Goal: Register for event/course

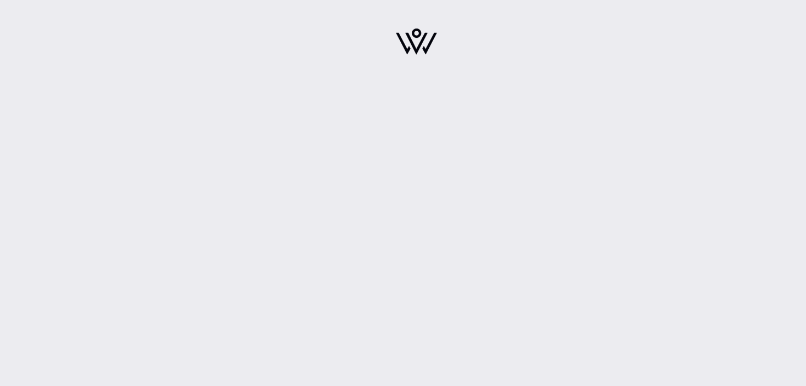
click at [433, 47] on img at bounding box center [416, 42] width 41 height 26
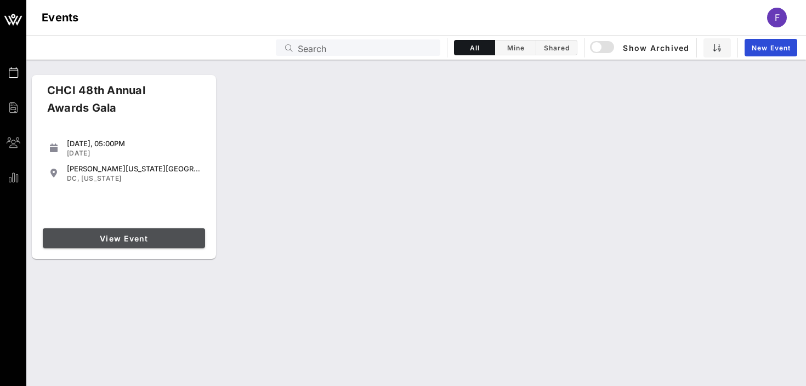
click at [126, 240] on span "View Event" at bounding box center [123, 238] width 153 height 9
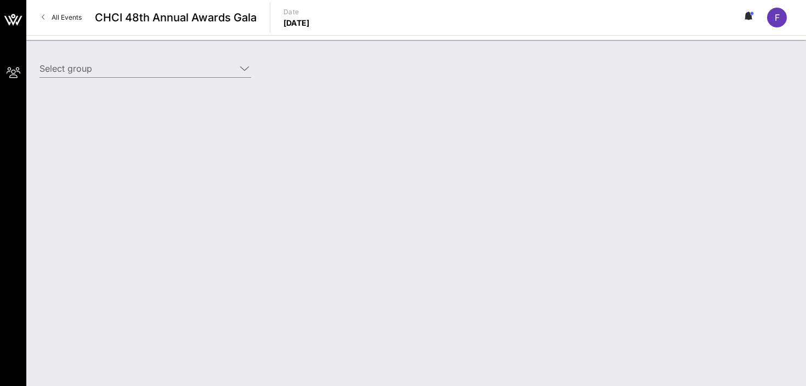
type input "League of Conservation Voters (League of Conservation Voters) [[PERSON_NAME], […"
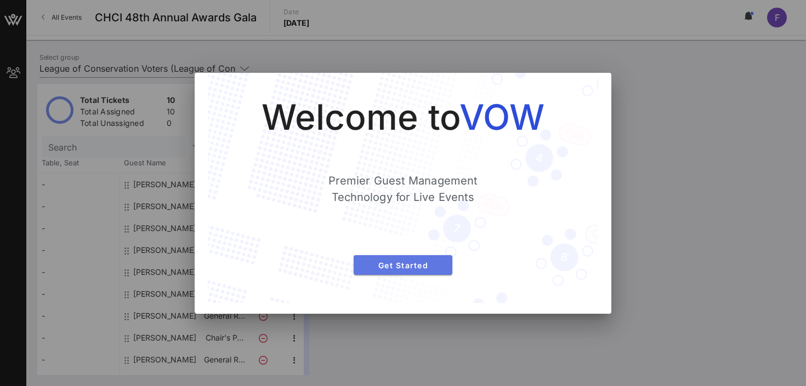
click at [413, 266] on span "Get Started" at bounding box center [402, 265] width 81 height 9
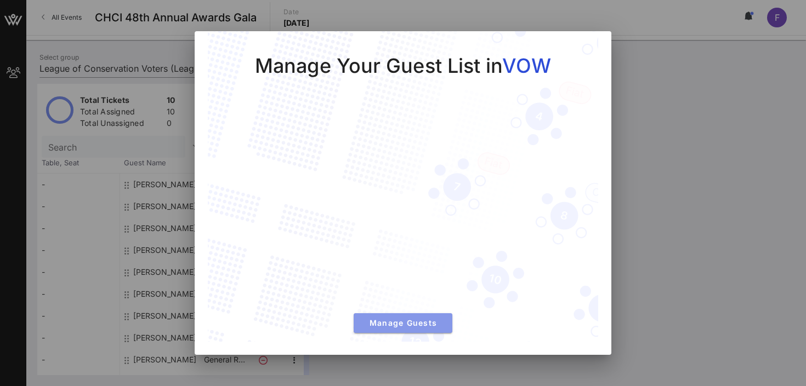
click at [411, 324] on span "Manage Guests" at bounding box center [402, 322] width 81 height 9
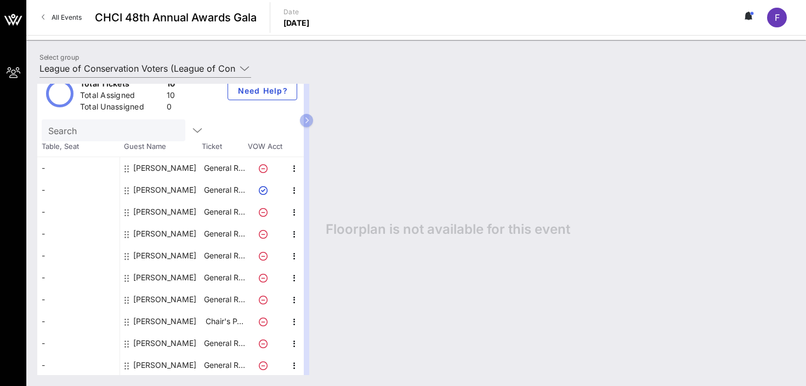
scroll to position [17, 0]
click at [168, 345] on div "[PERSON_NAME]" at bounding box center [164, 343] width 63 height 22
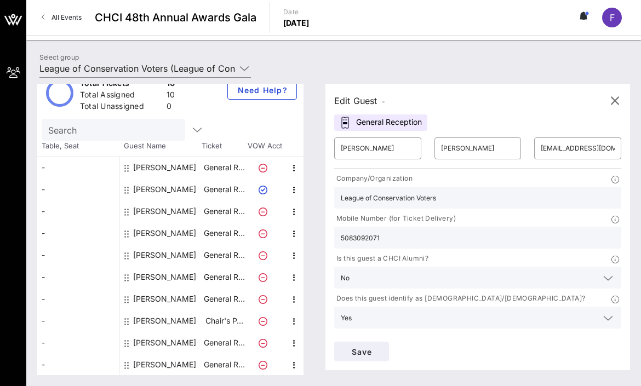
click at [162, 340] on div "[PERSON_NAME]" at bounding box center [164, 343] width 63 height 22
click at [374, 144] on input "[PERSON_NAME]" at bounding box center [378, 149] width 74 height 18
type input "[PERSON_NAME]"
type input "F"
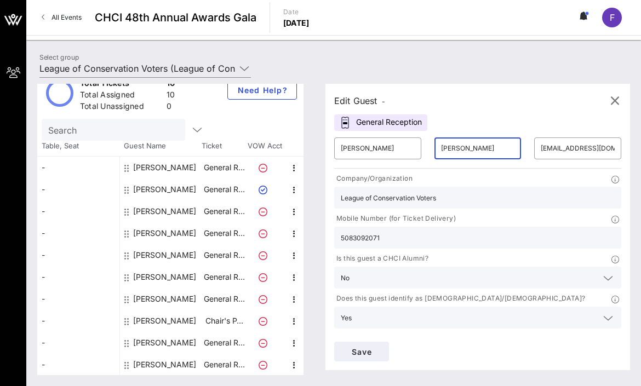
type input "[PERSON_NAME]"
click at [560, 147] on input "[EMAIL_ADDRESS][DOMAIN_NAME]" at bounding box center [578, 149] width 74 height 18
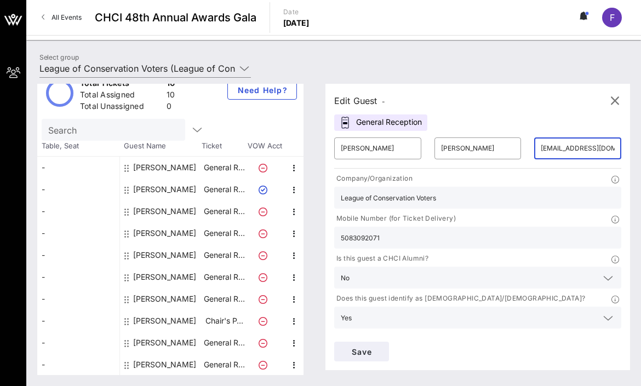
click at [560, 147] on input "[EMAIL_ADDRESS][DOMAIN_NAME]" at bounding box center [578, 149] width 74 height 18
paste input "egaona"
drag, startPoint x: 563, startPoint y: 147, endPoint x: 549, endPoint y: 149, distance: 13.8
click at [549, 149] on input "[EMAIL_ADDRESS][DOMAIN_NAME]" at bounding box center [578, 149] width 74 height 18
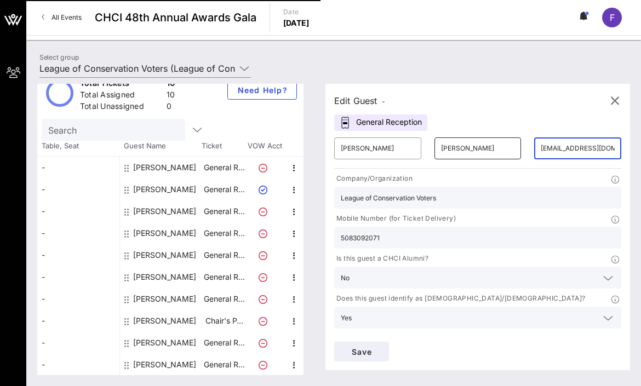
type input "[EMAIL_ADDRESS][DOMAIN_NAME]"
click at [466, 151] on input "[PERSON_NAME]" at bounding box center [478, 149] width 74 height 18
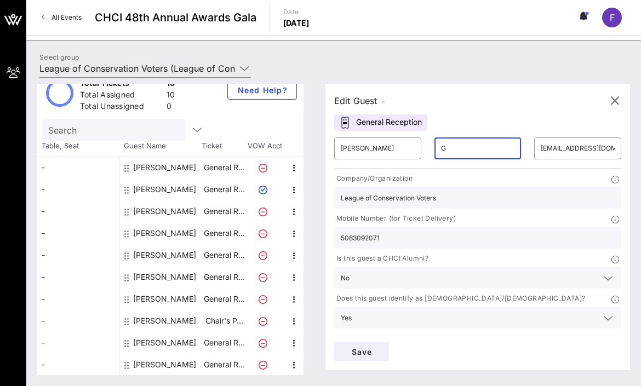
paste input "aona"
type input "[PERSON_NAME]"
click at [367, 237] on input "5083092071" at bounding box center [478, 238] width 274 height 14
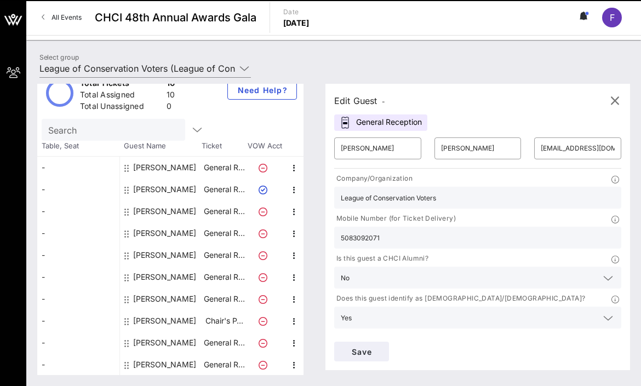
click at [367, 237] on input "5083092071" at bounding box center [478, 238] width 274 height 14
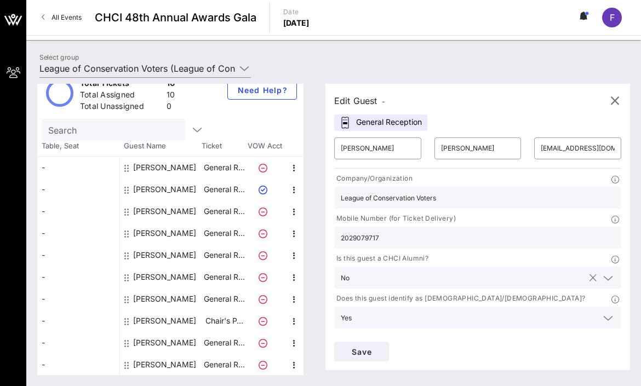
type input "2029079717"
click at [397, 283] on input "text" at bounding box center [469, 278] width 230 height 14
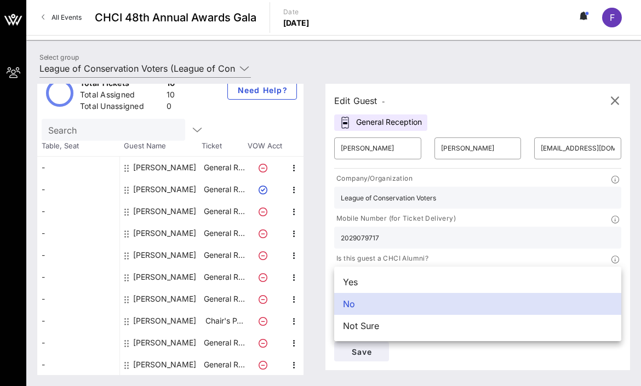
click at [332, 271] on div "Is this guest a CHCI Alumni? No" at bounding box center [478, 271] width 300 height 40
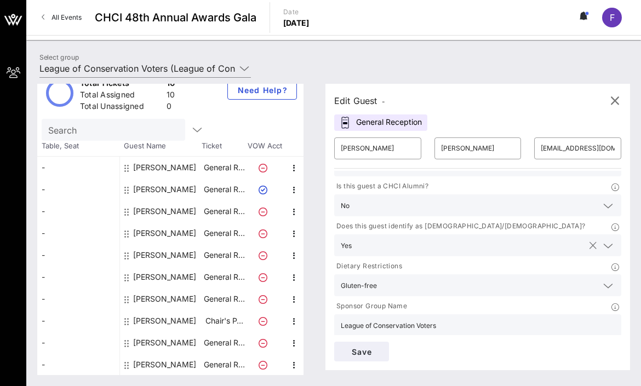
scroll to position [76, 0]
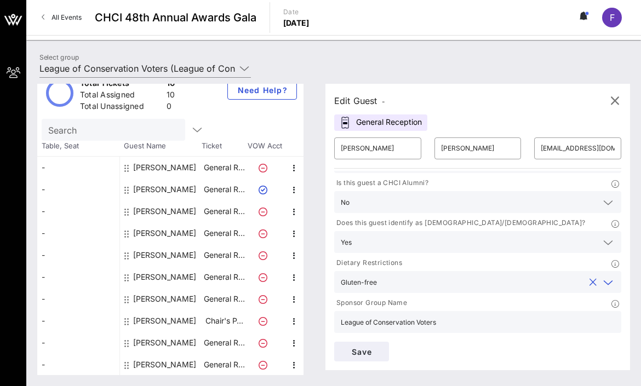
click at [388, 287] on input "text" at bounding box center [482, 282] width 203 height 14
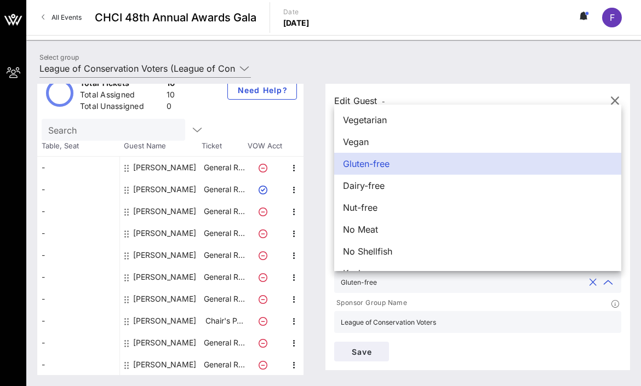
scroll to position [18, 0]
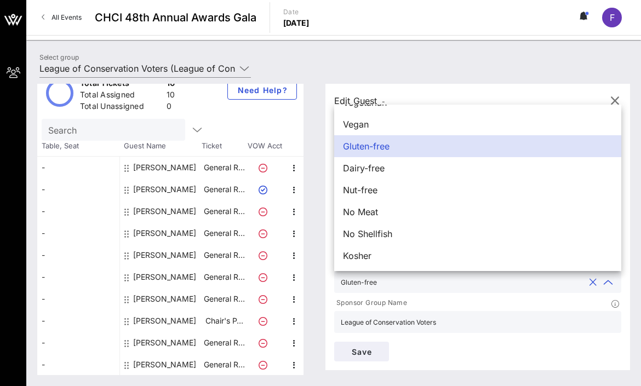
click at [595, 282] on button "clear icon" at bounding box center [593, 282] width 7 height 11
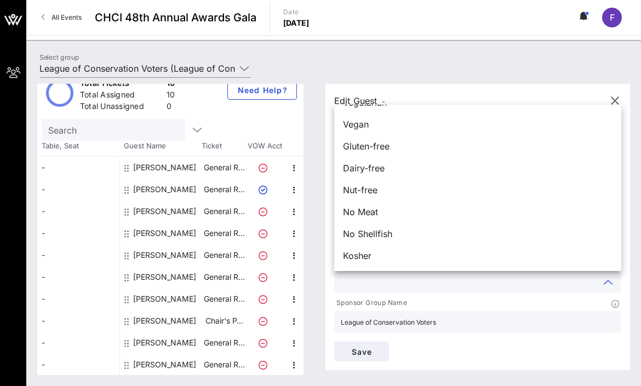
click at [459, 326] on input "League of Conservation Voters" at bounding box center [478, 322] width 274 height 14
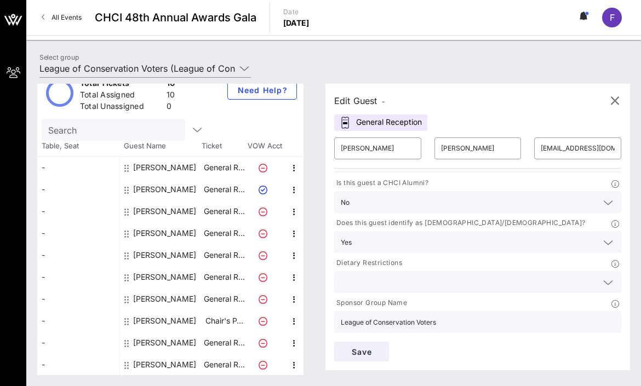
click at [438, 299] on div "Sponsor Group Name" at bounding box center [477, 305] width 287 height 14
click at [367, 351] on span "Save" at bounding box center [361, 351] width 37 height 9
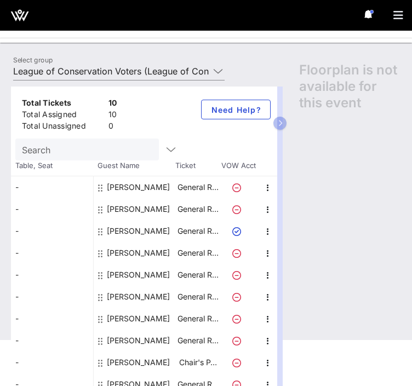
scroll to position [54, 0]
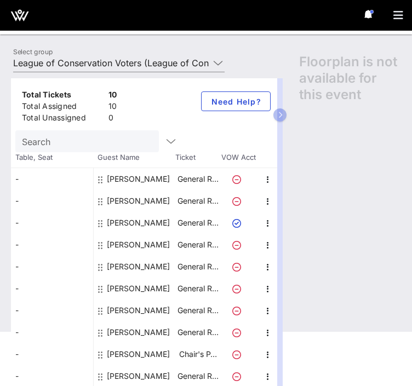
click at [125, 183] on div "[PERSON_NAME]" at bounding box center [138, 179] width 63 height 22
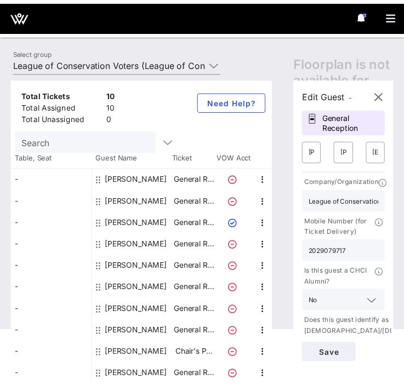
scroll to position [0, 0]
